Goal: Task Accomplishment & Management: Use online tool/utility

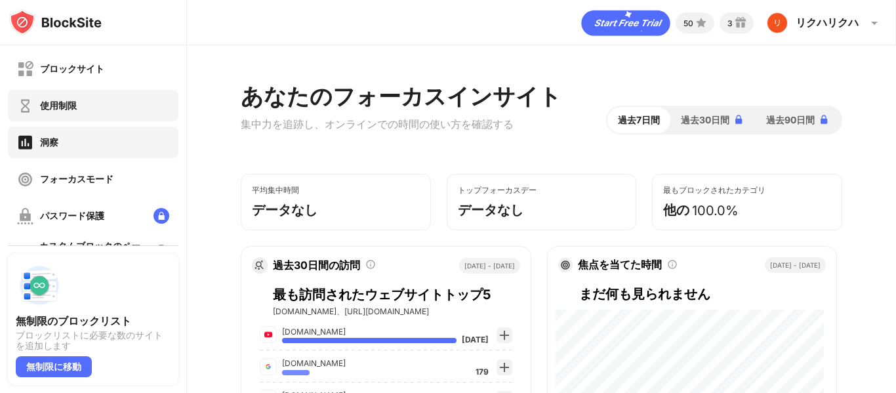
click at [56, 98] on div "使用制限" at bounding box center [47, 106] width 60 height 16
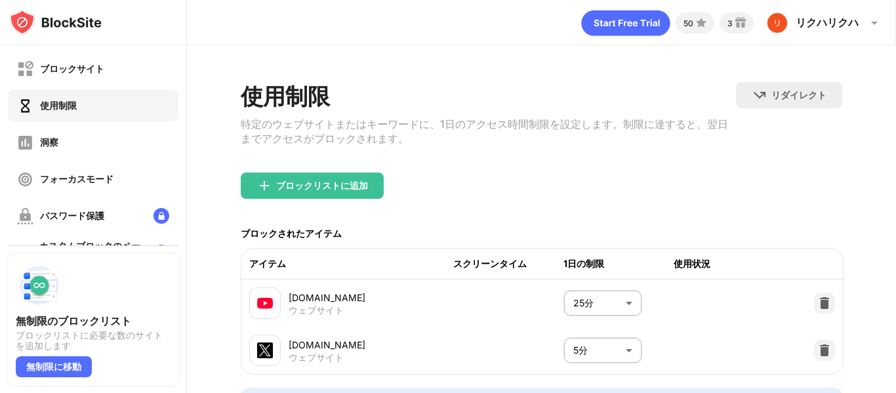
click at [589, 305] on body "ブロックサイト 使用制限 洞察 フォーカスモード パスワード保護 カスタムブロックのページ 設定 情報 ブロッキング 他のデバイスと同期する 無効になっていま…" at bounding box center [448, 196] width 896 height 393
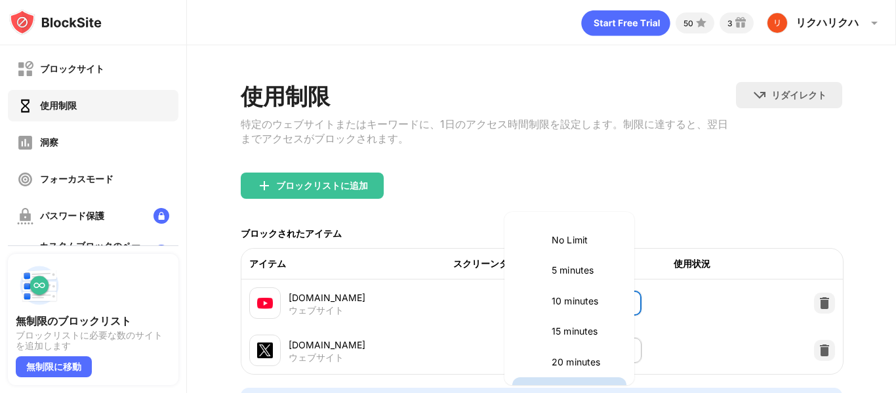
scroll to position [22, 0]
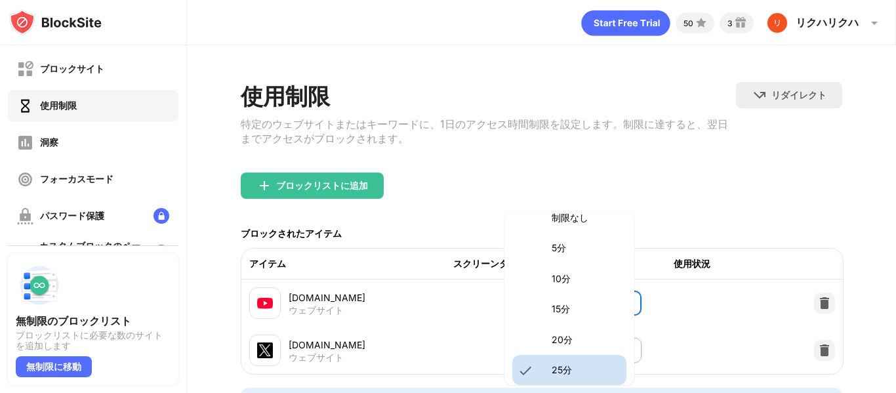
click at [571, 334] on font "20分" at bounding box center [561, 339] width 21 height 11
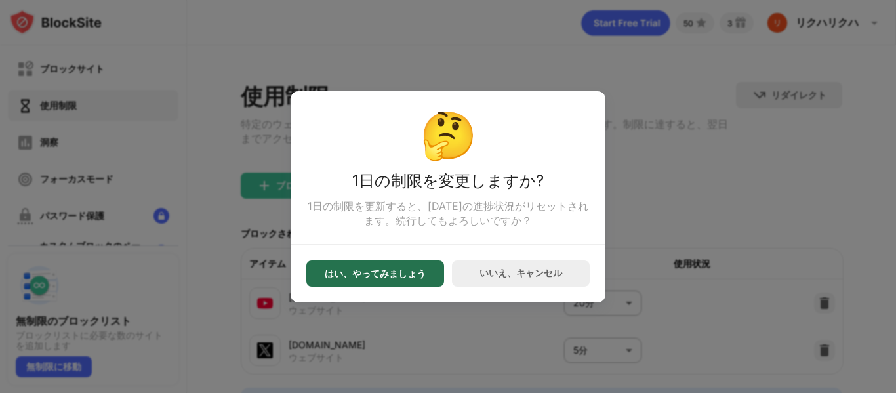
click at [403, 275] on font "はい、やってみましょう" at bounding box center [375, 273] width 101 height 11
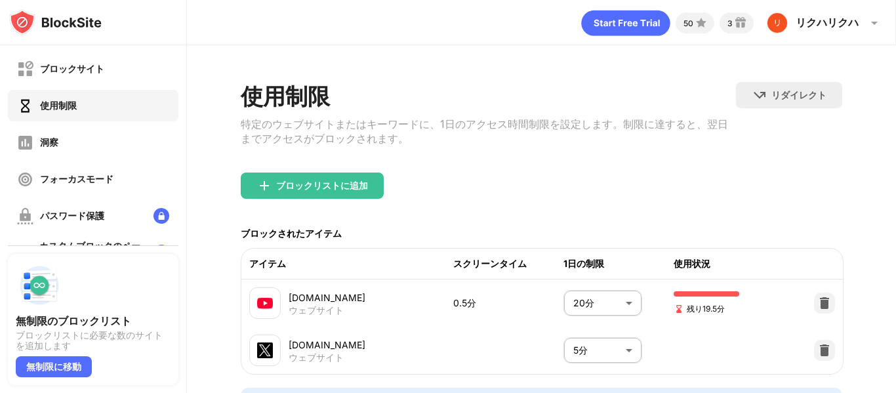
click at [595, 299] on body "ブロックサイト 使用制限 洞察 フォーカスモード パスワード保護 カスタムブロックのページ 設定 情報 ブロッキング 他のデバイスと同期する 無効になっていま…" at bounding box center [448, 196] width 896 height 393
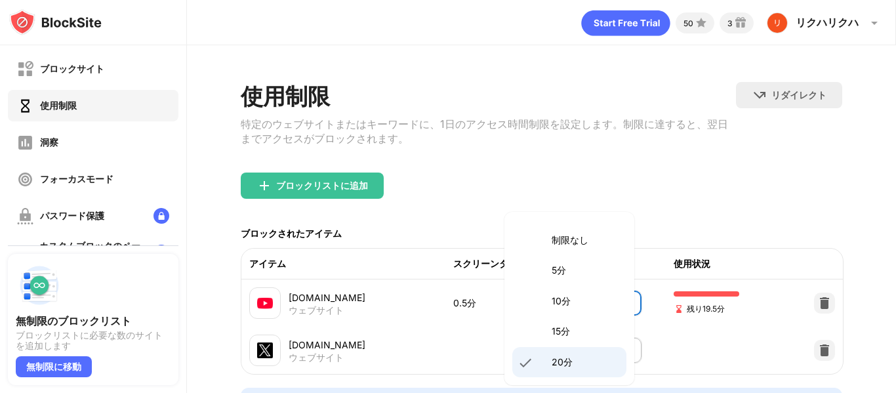
click at [571, 302] on p "10分" at bounding box center [584, 301] width 67 height 14
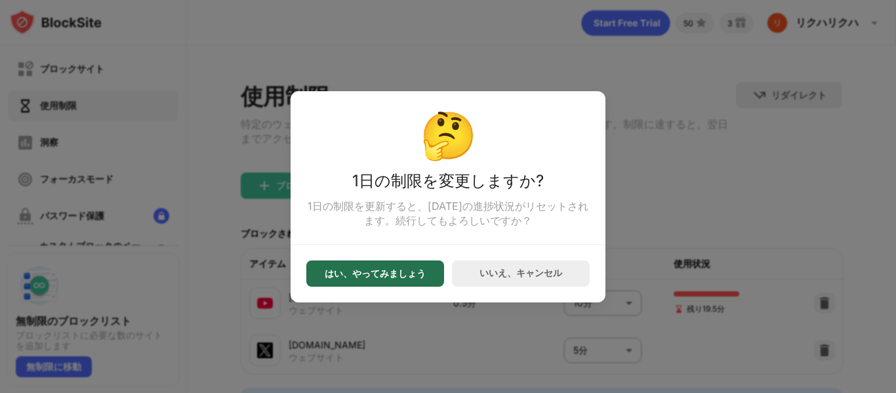
click at [393, 275] on font "はい、やってみましょう" at bounding box center [375, 273] width 101 height 11
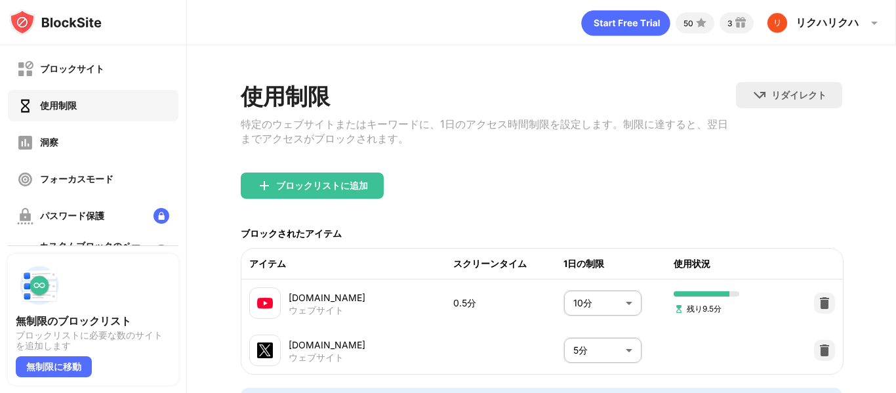
click at [586, 307] on body "ブロックサイト 使用制限 洞察 フォーカスモード パスワード保護 カスタムブロックのページ 設定 情報 ブロッキング 他のデバイスと同期する 無効になっていま…" at bounding box center [448, 196] width 896 height 393
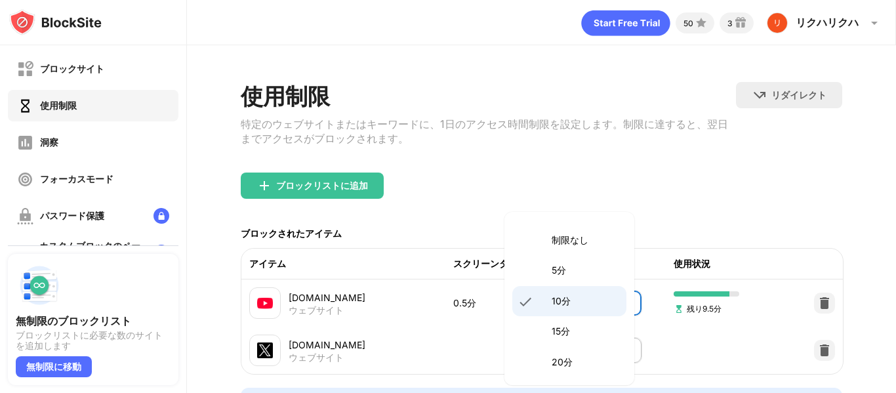
click at [580, 263] on p "5分" at bounding box center [584, 270] width 67 height 14
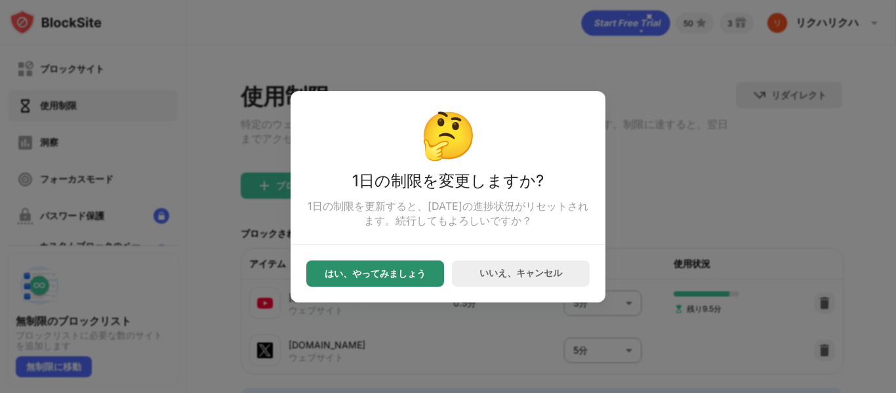
click at [409, 274] on font "はい、やってみましょう" at bounding box center [375, 273] width 101 height 11
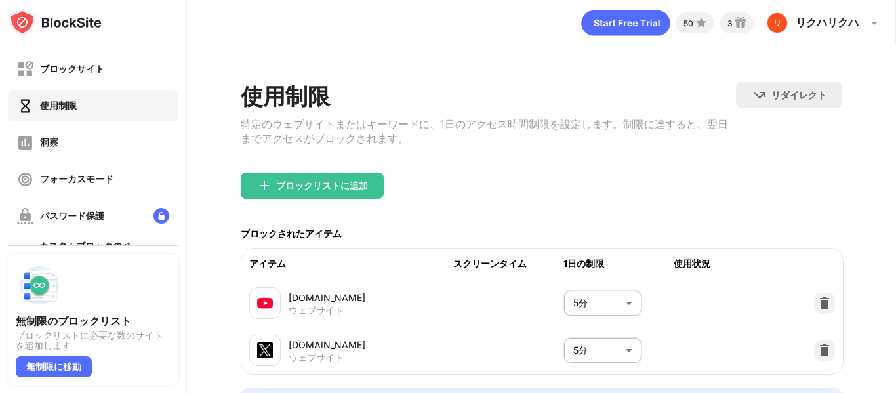
click at [580, 313] on body "ブロックサイト 使用制限 洞察 フォーカスモード パスワード保護 カスタムブロックのページ 設定 情報 ブロッキング 他のデバイスと同期する 無効になっていま…" at bounding box center [448, 196] width 896 height 393
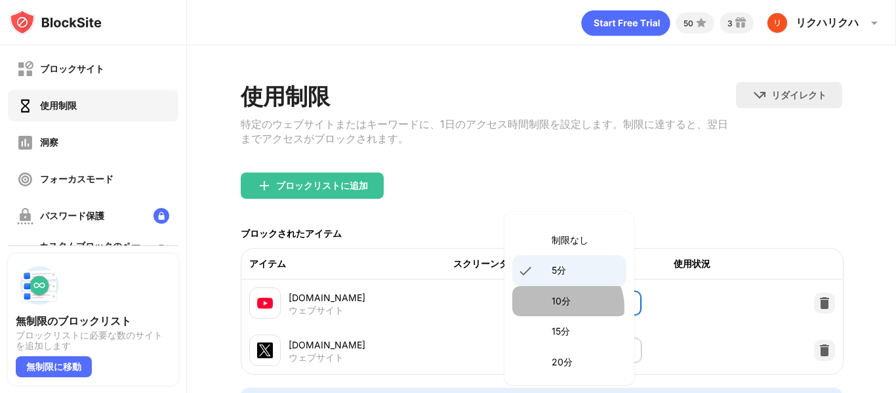
click at [566, 308] on p "10分" at bounding box center [584, 301] width 67 height 14
type input "**"
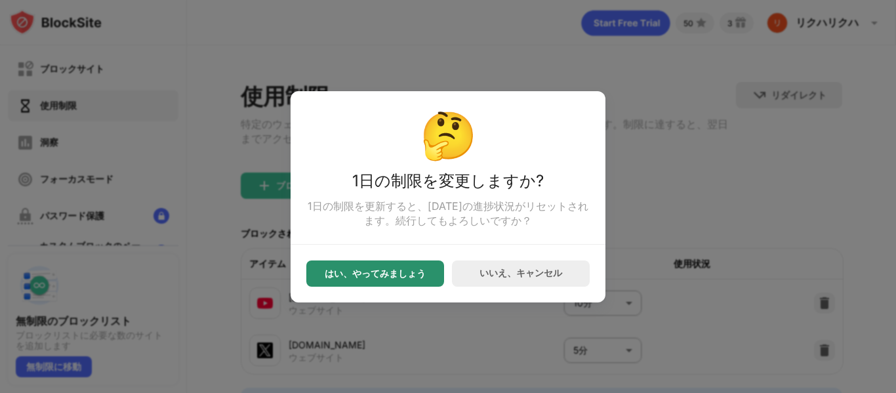
click at [420, 279] on font "はい、やってみましょう" at bounding box center [375, 273] width 101 height 11
